Goal: Information Seeking & Learning: Check status

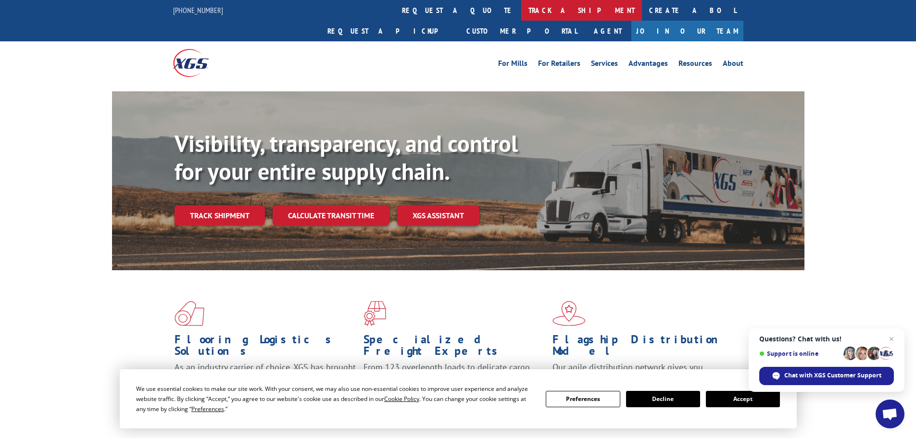
click at [521, 9] on link "track a shipment" at bounding box center [581, 10] width 121 height 21
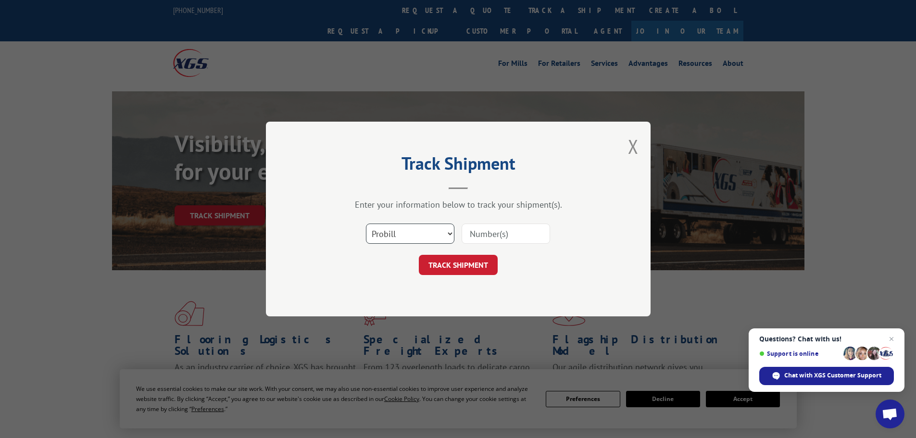
click at [374, 228] on select "Select category... Probill BOL PO" at bounding box center [410, 234] width 89 height 20
click at [366, 224] on select "Select category... Probill BOL PO" at bounding box center [410, 234] width 89 height 20
click at [417, 230] on select "Select category... Probill BOL PO" at bounding box center [410, 234] width 89 height 20
select select "probill"
click at [366, 224] on select "Select category... Probill BOL PO" at bounding box center [410, 234] width 89 height 20
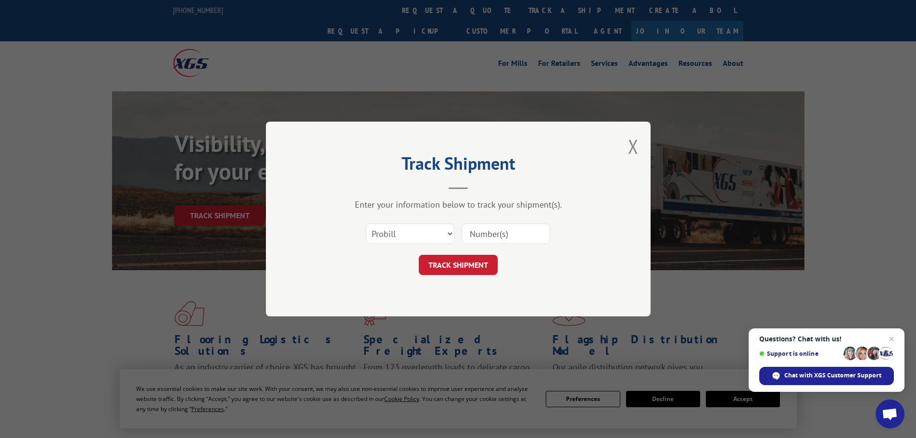
click at [487, 236] on input at bounding box center [506, 234] width 89 height 20
type input "17231211"
click at [419, 255] on button "TRACK SHIPMENT" at bounding box center [458, 265] width 79 height 20
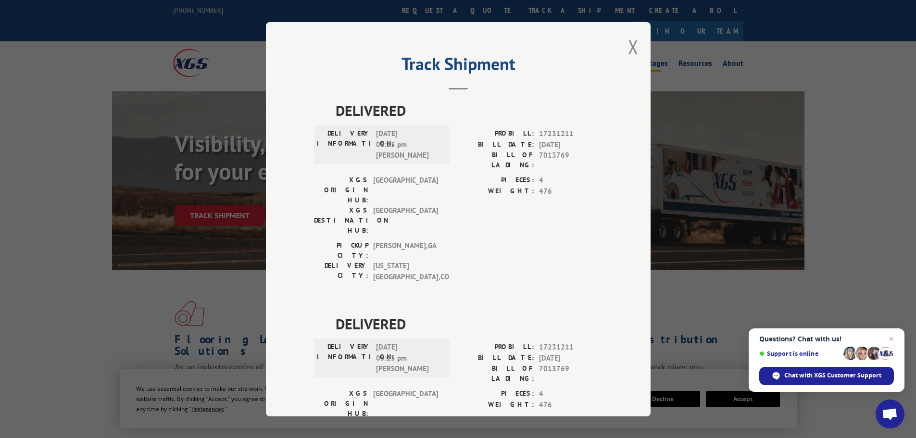
click at [629, 42] on button "Close modal" at bounding box center [633, 46] width 11 height 25
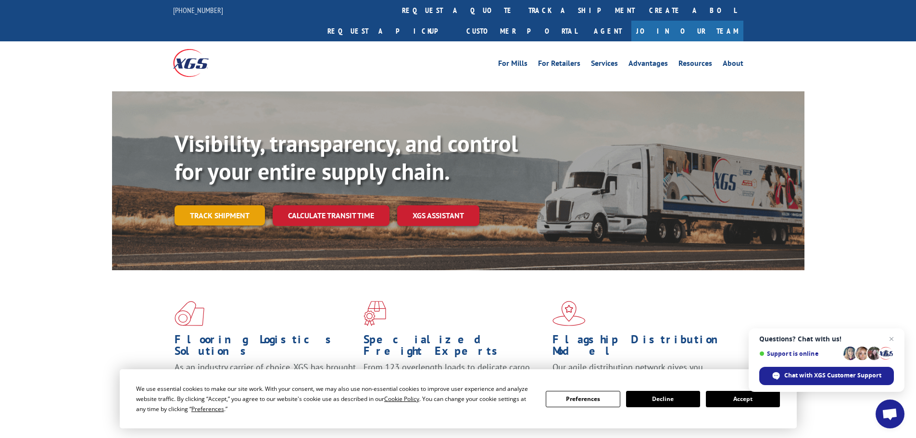
click at [226, 205] on link "Track shipment" at bounding box center [220, 215] width 90 height 20
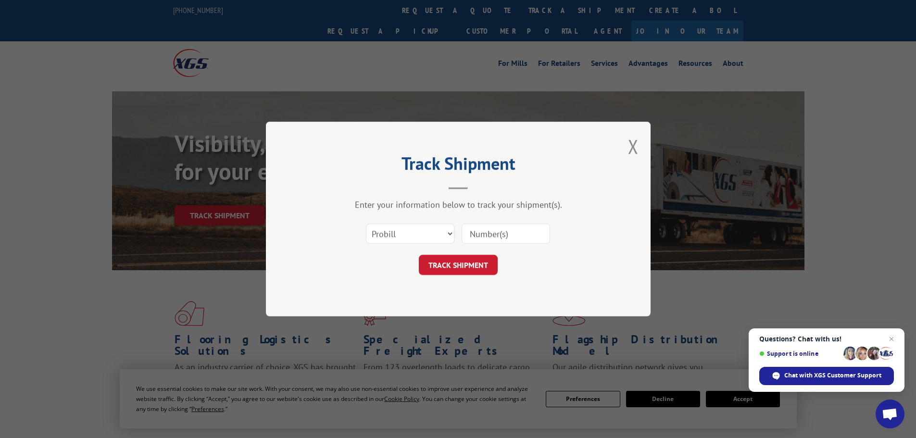
click at [495, 230] on input at bounding box center [506, 234] width 89 height 20
paste input "1ZE96R110330105906"
type input "1ZE96R110330105906"
drag, startPoint x: 544, startPoint y: 234, endPoint x: 447, endPoint y: 230, distance: 96.8
click at [447, 230] on div "Select category... Probill BOL PO 1ZE96R110330105906" at bounding box center [458, 234] width 289 height 32
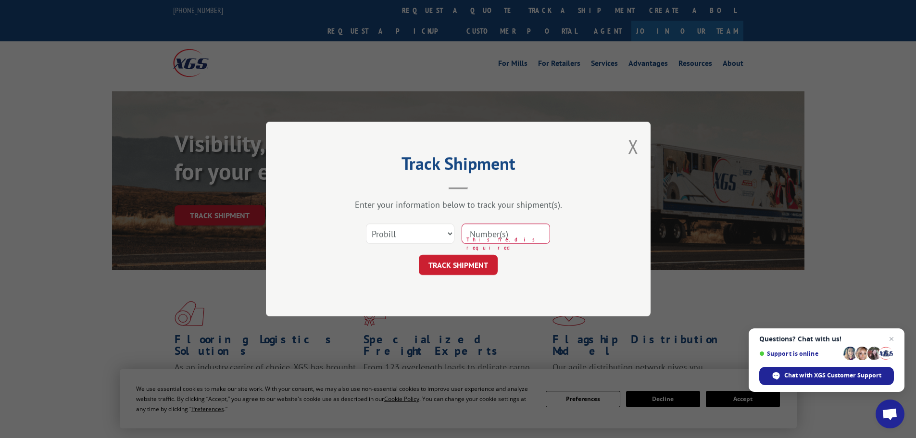
click at [508, 236] on input at bounding box center [506, 234] width 89 height 20
type input "17231211"
click button "TRACK SHIPMENT" at bounding box center [458, 265] width 79 height 20
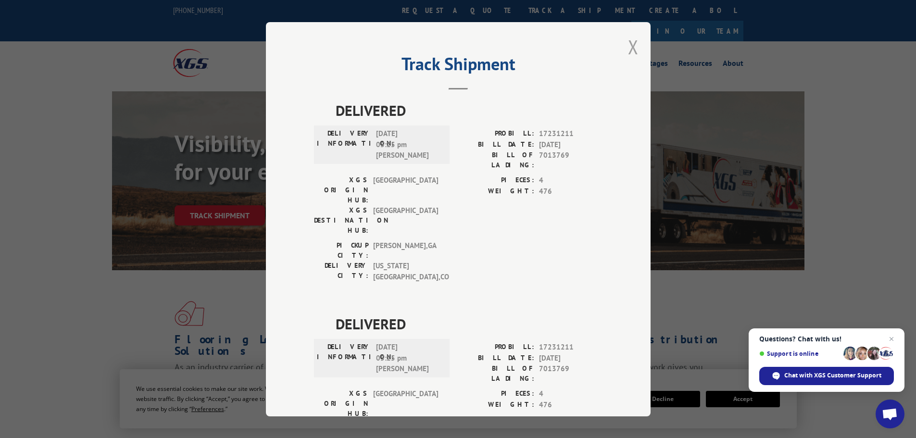
click at [631, 41] on button "Close modal" at bounding box center [633, 46] width 11 height 25
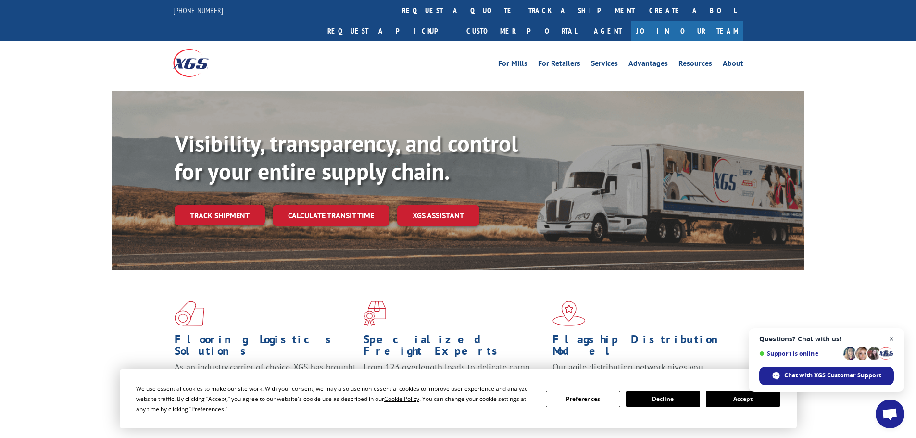
click at [891, 336] on span "Close chat" at bounding box center [892, 339] width 12 height 12
